Goal: Find specific page/section: Find specific page/section

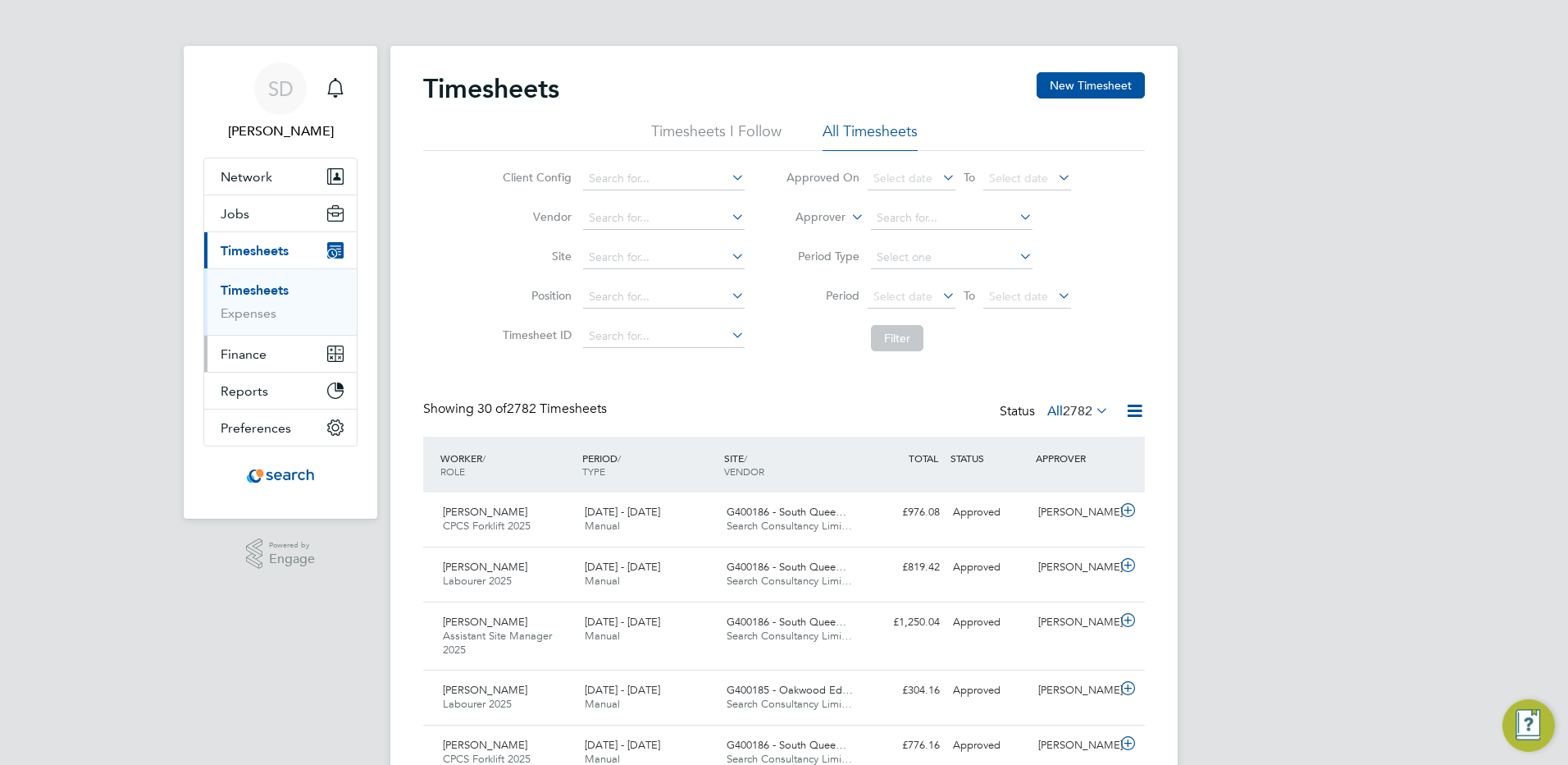
click at [233, 357] on span "Finance" at bounding box center [244, 354] width 46 height 15
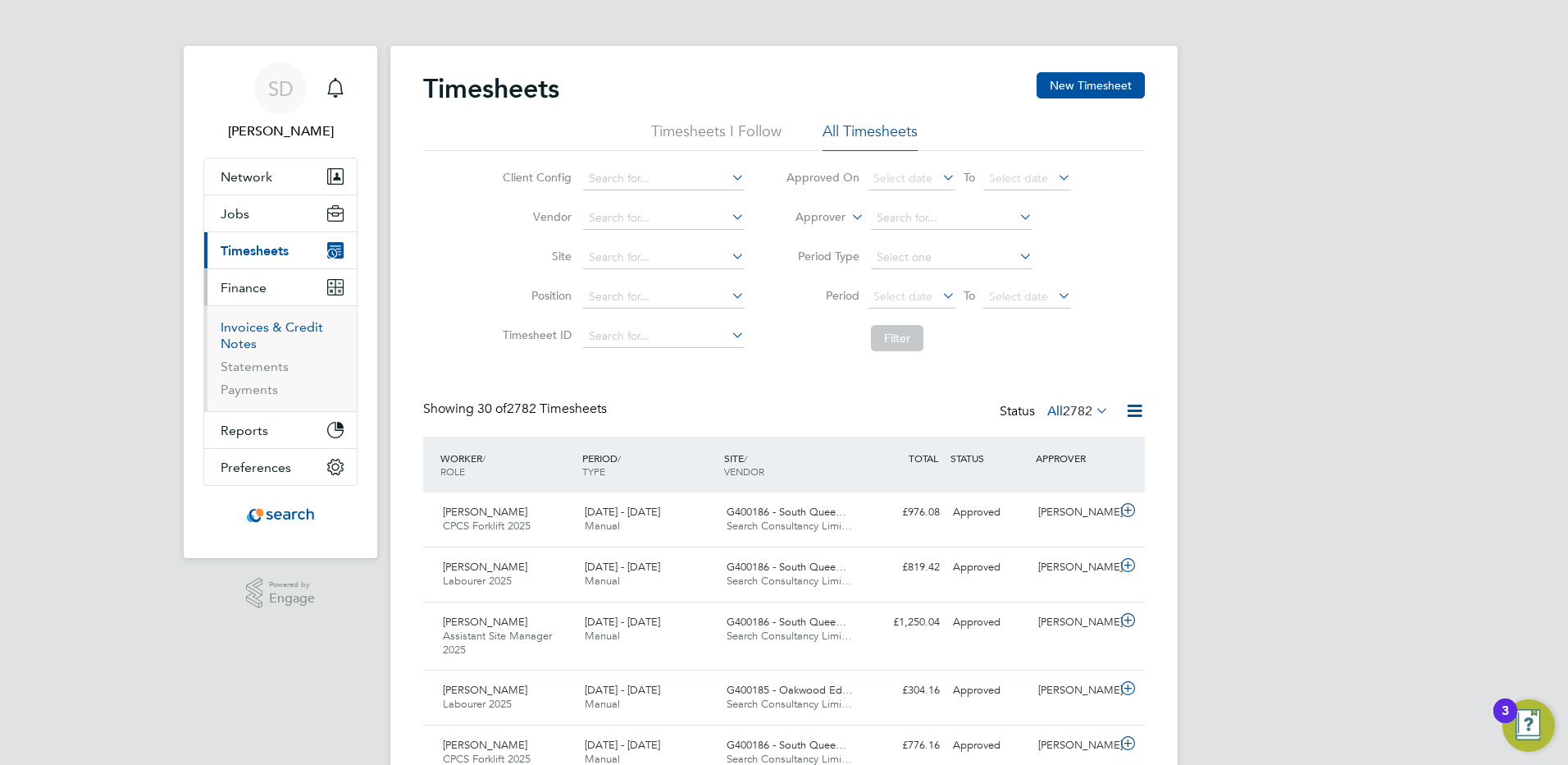
click at [230, 338] on link "Invoices & Credit Notes" at bounding box center [272, 335] width 103 height 32
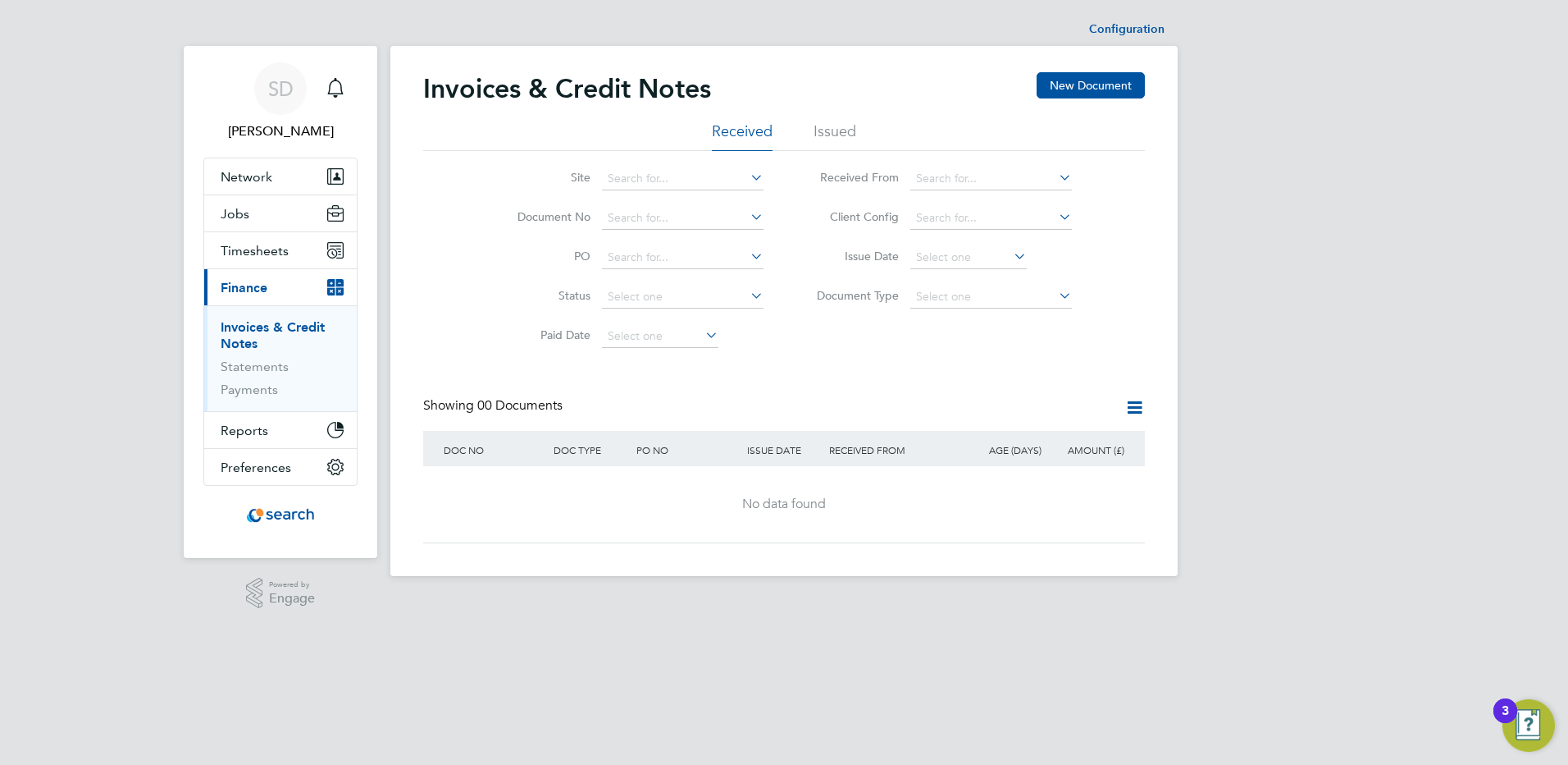
click at [838, 133] on li "Issued" at bounding box center [835, 136] width 43 height 29
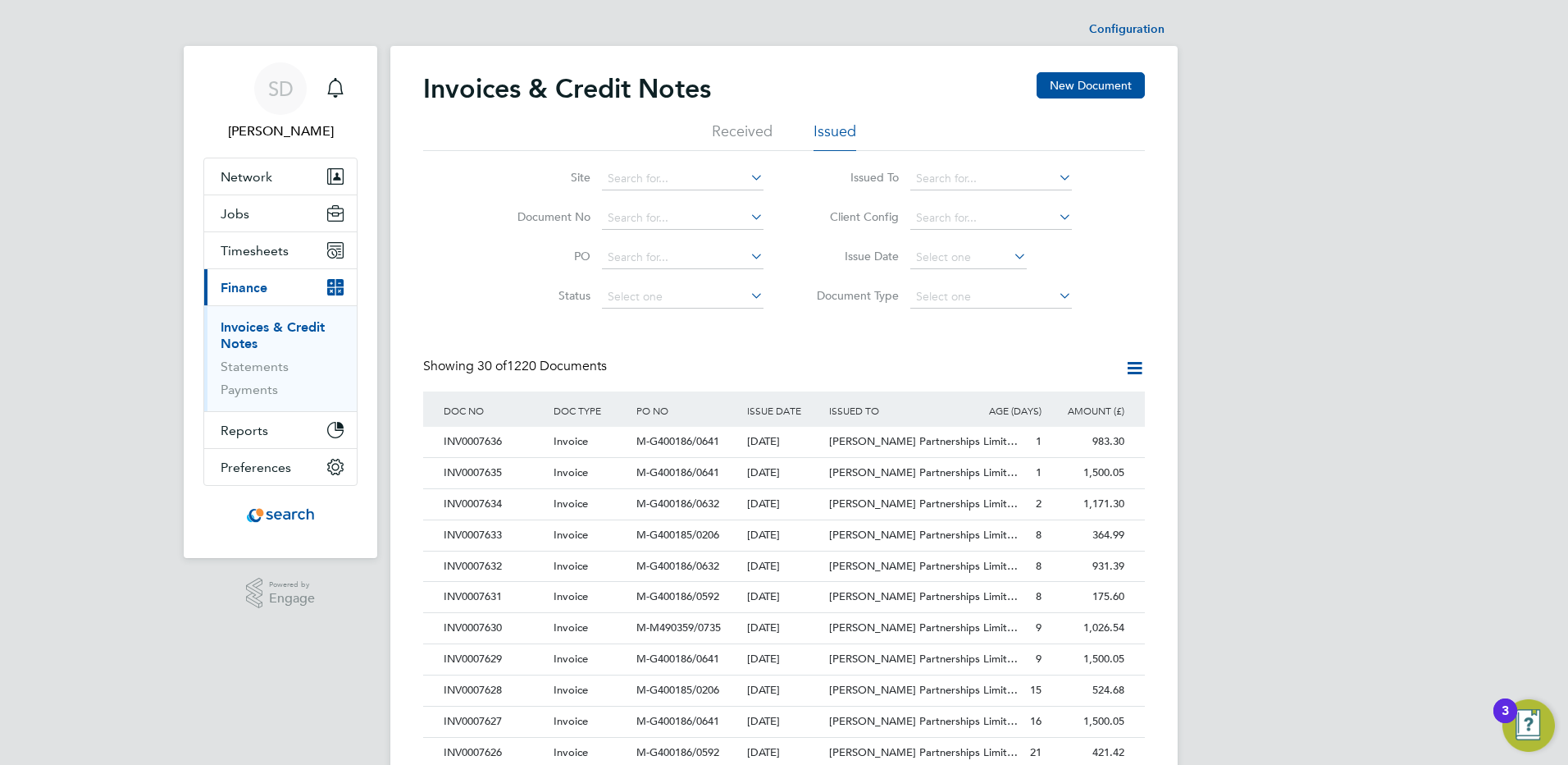
click at [1055, 175] on icon at bounding box center [1055, 176] width 0 height 23
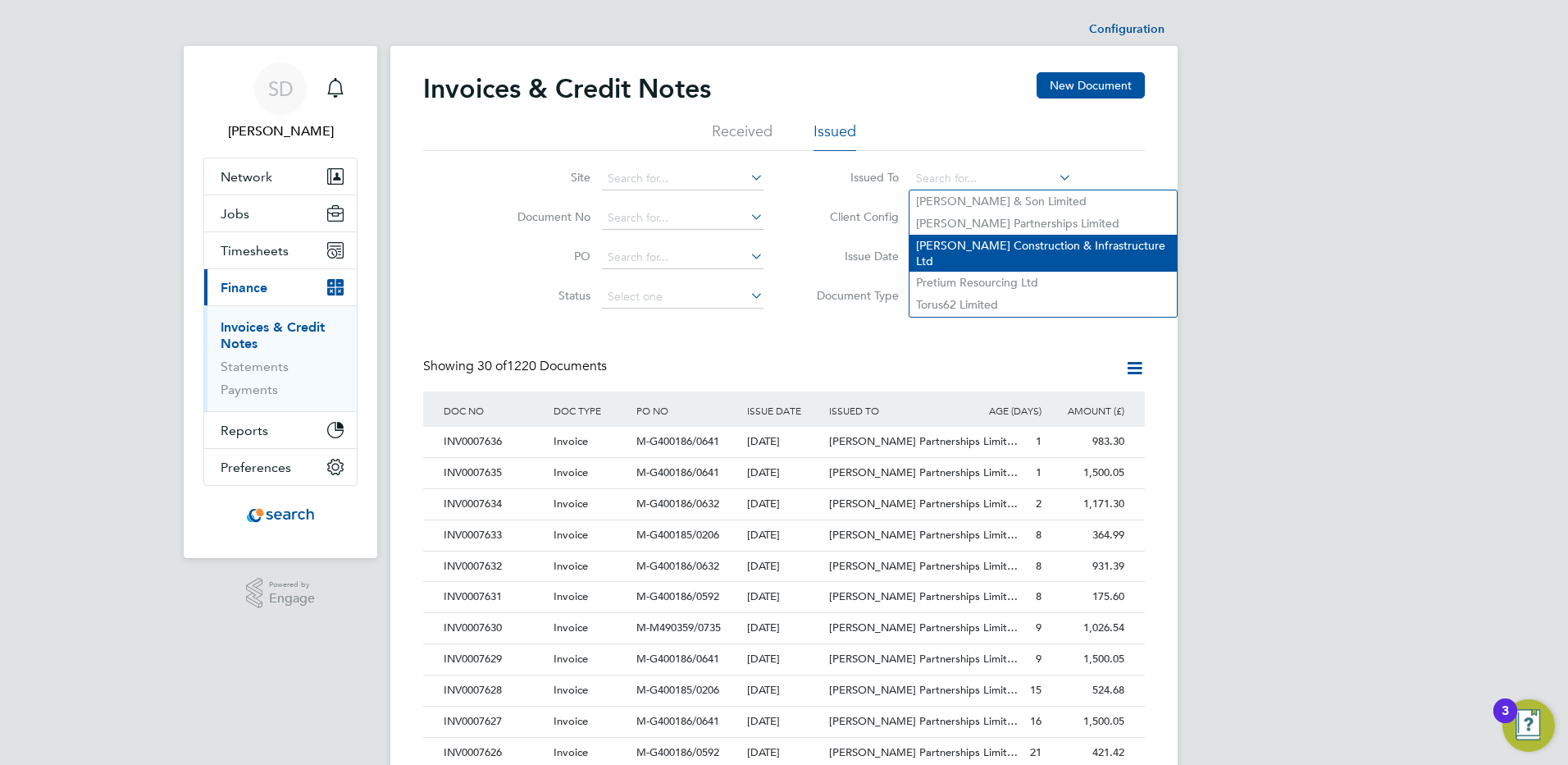
click at [963, 236] on li "[PERSON_NAME] Construction & Infrastructure Ltd" at bounding box center [1043, 253] width 267 height 37
type input "[PERSON_NAME] Construction & Infrastructure Ltd"
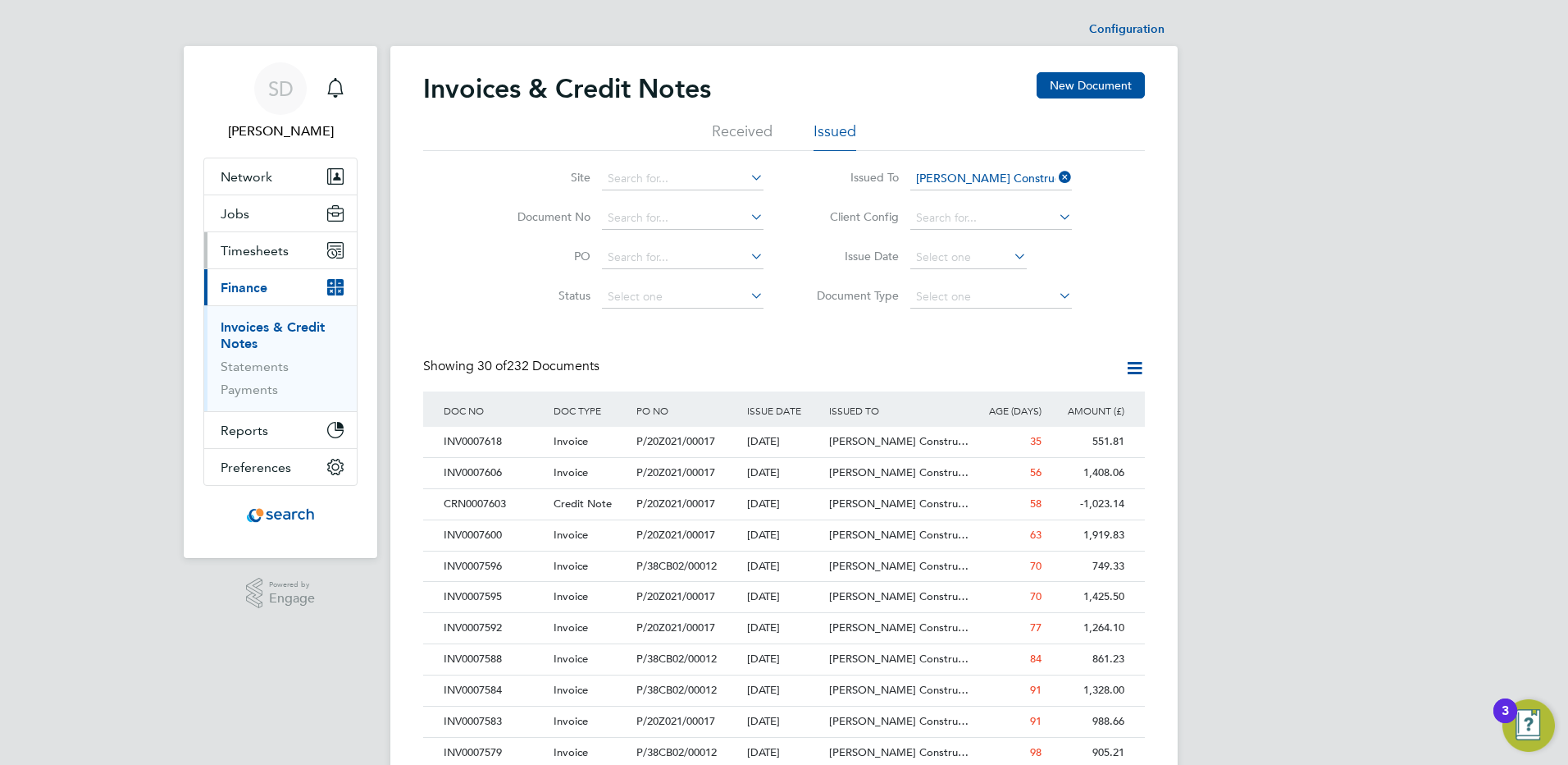
click at [241, 254] on span "Timesheets" at bounding box center [254, 250] width 68 height 15
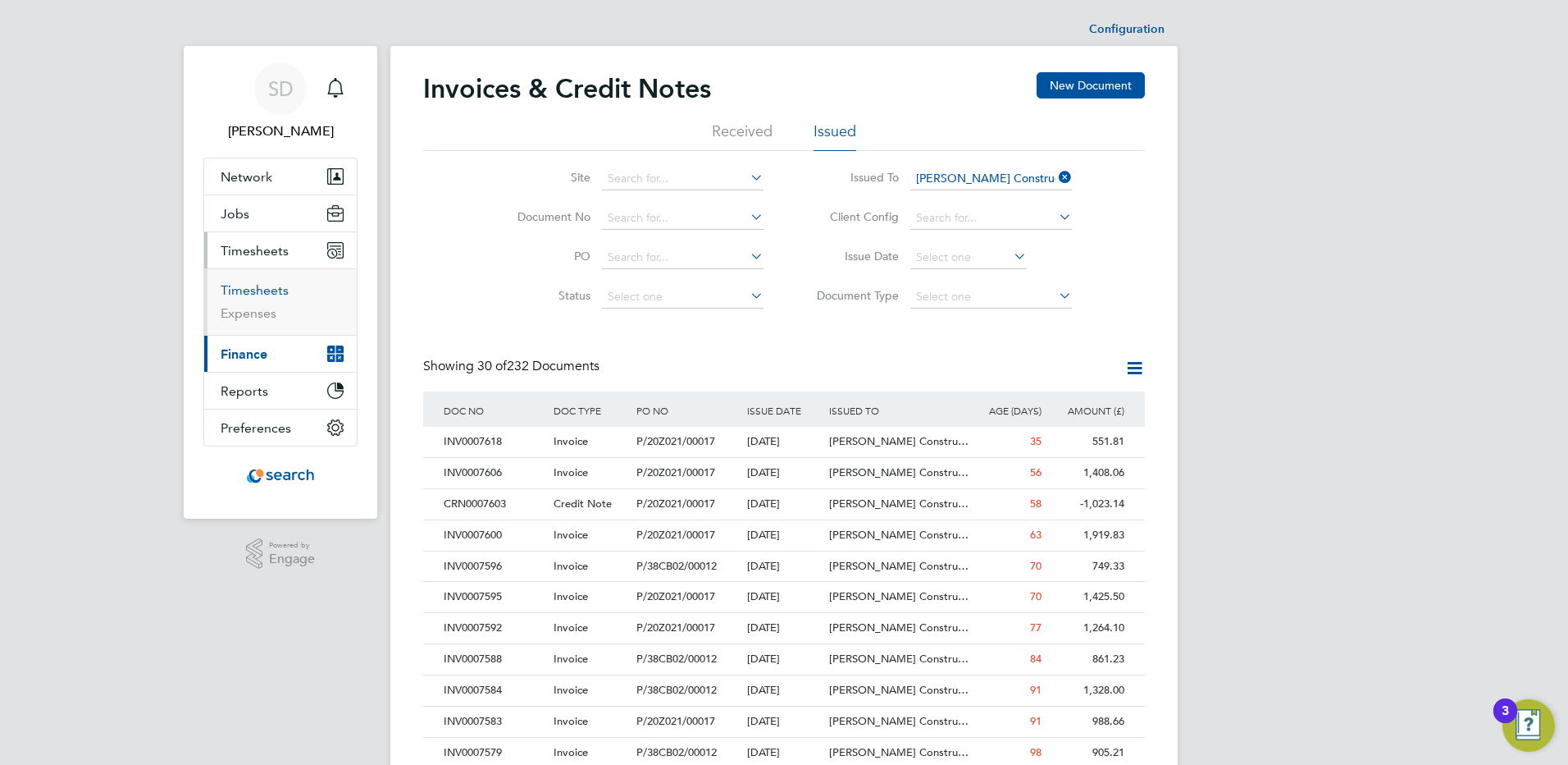
click at [244, 287] on link "Timesheets" at bounding box center [254, 290] width 68 height 15
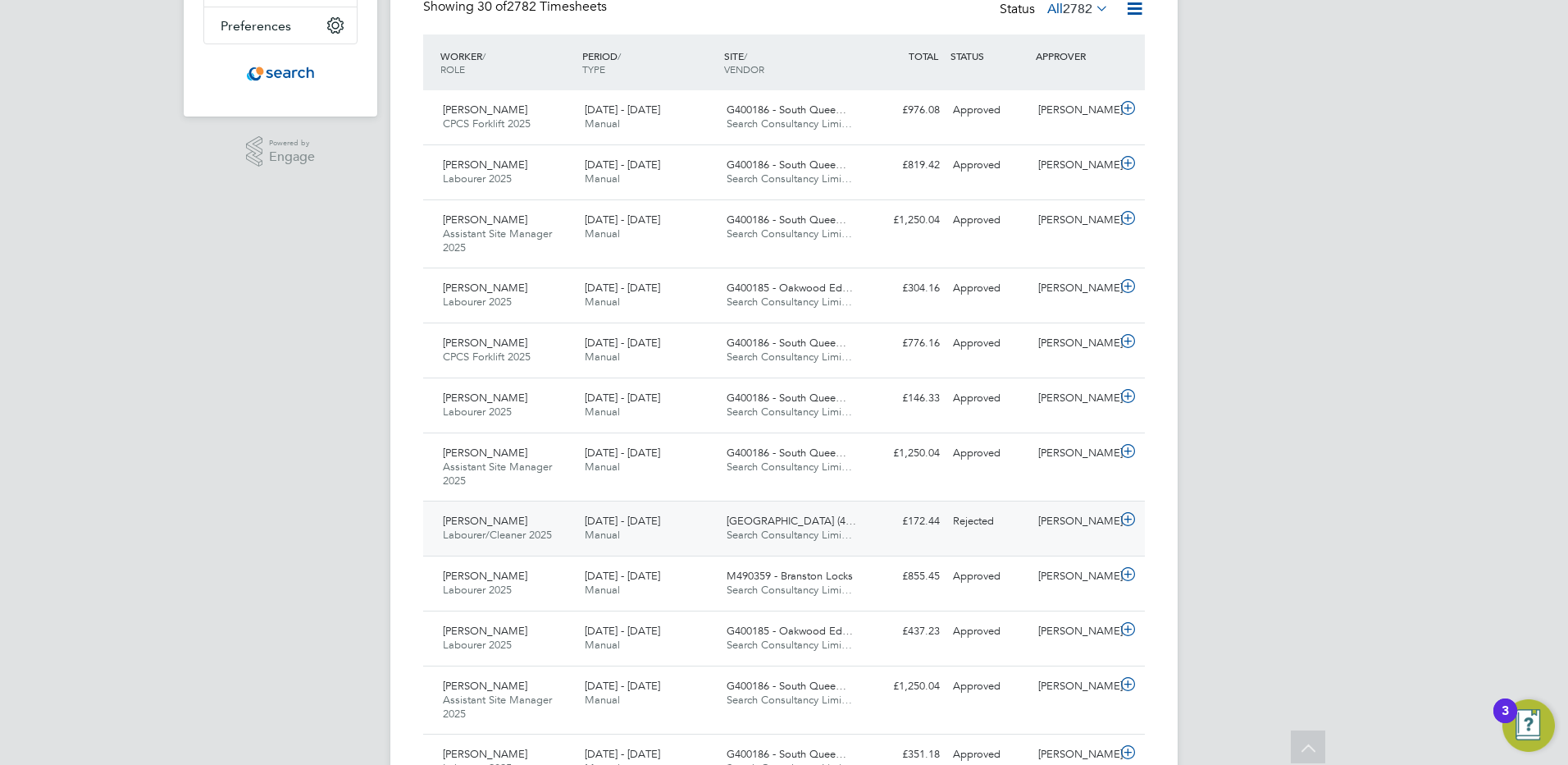
click at [516, 526] on span "[PERSON_NAME]" at bounding box center [485, 520] width 85 height 14
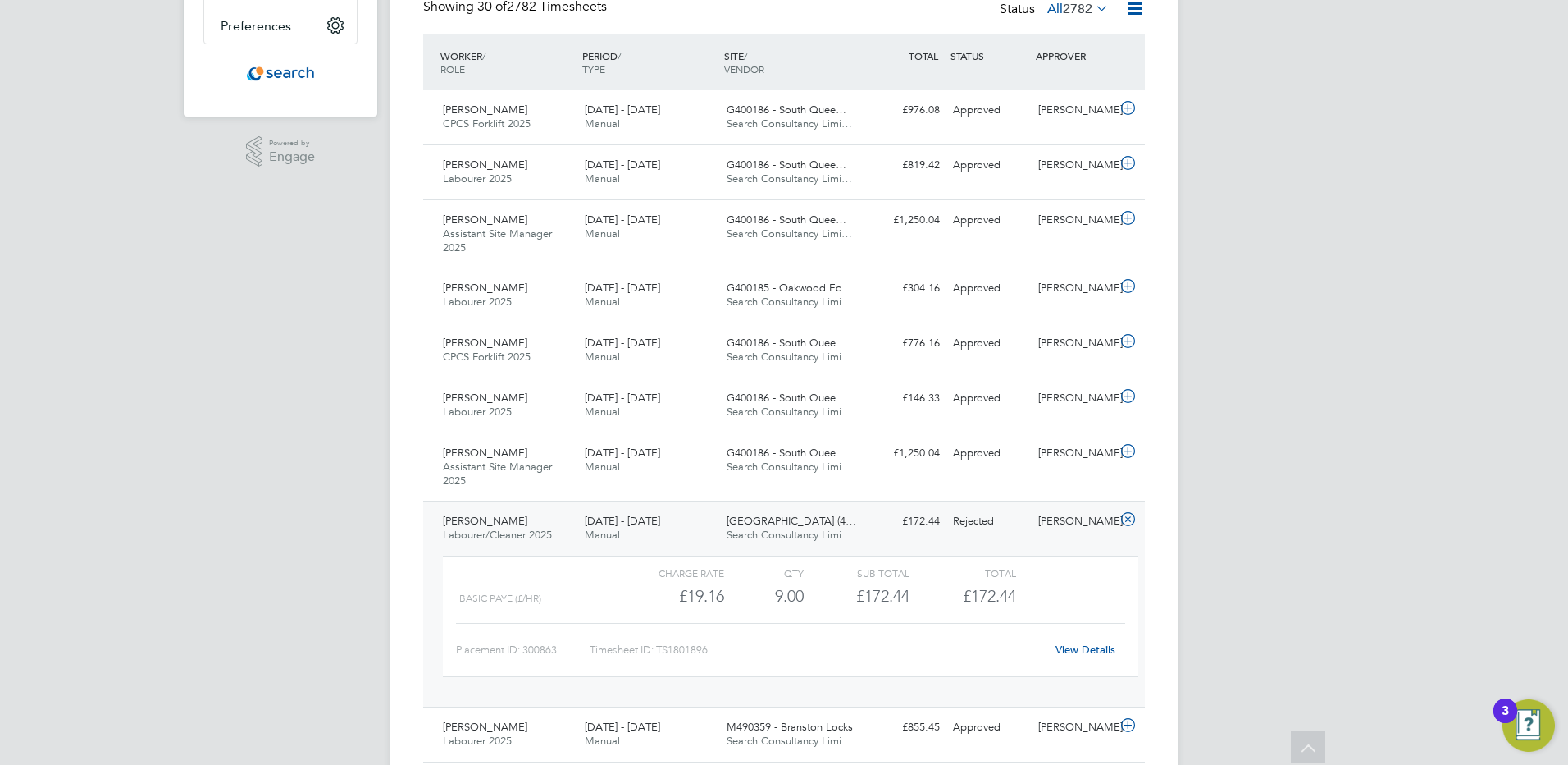
click at [1107, 648] on link "View Details" at bounding box center [1085, 649] width 60 height 14
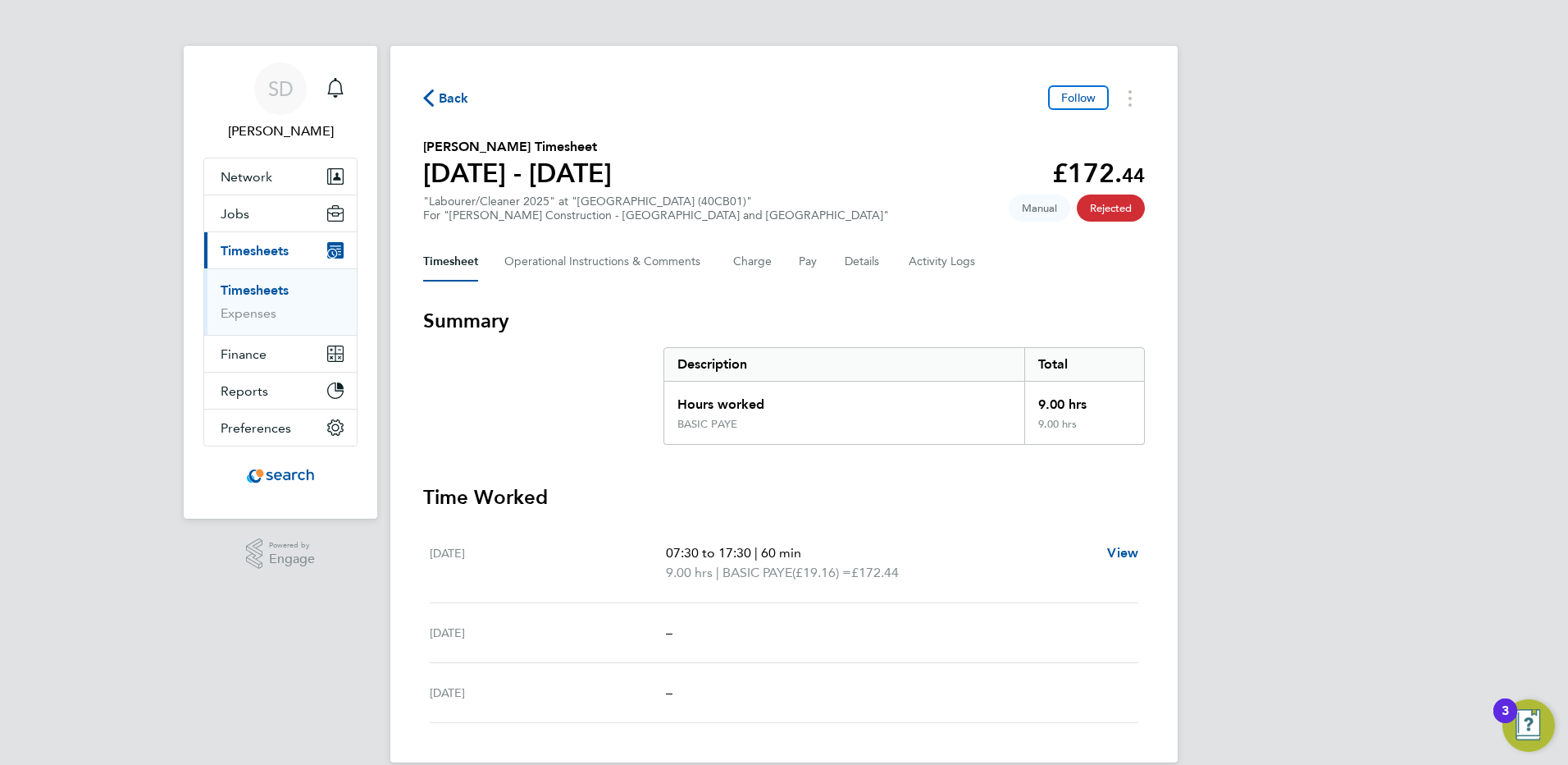
scroll to position [24, 0]
